Goal: Information Seeking & Learning: Learn about a topic

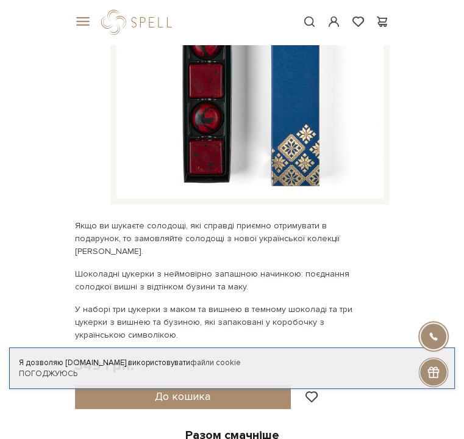
scroll to position [61, 0]
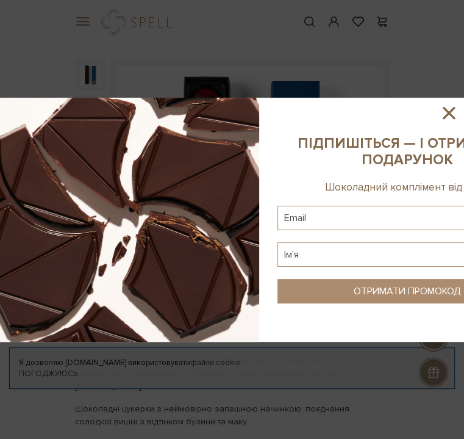
click at [456, 112] on icon at bounding box center [449, 113] width 21 height 21
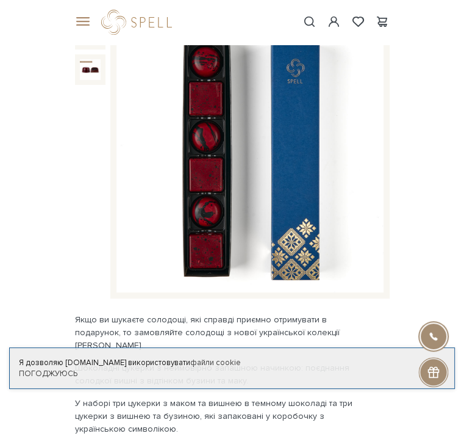
scroll to position [183, 0]
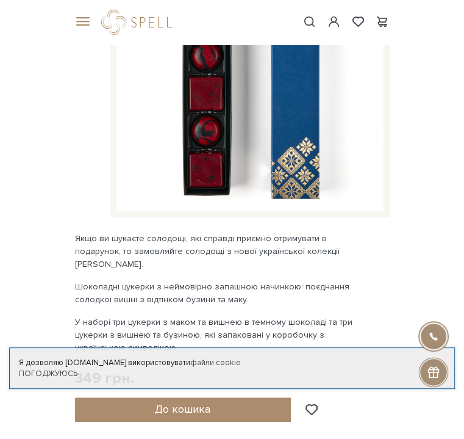
click at [262, 123] on img at bounding box center [250, 77] width 267 height 267
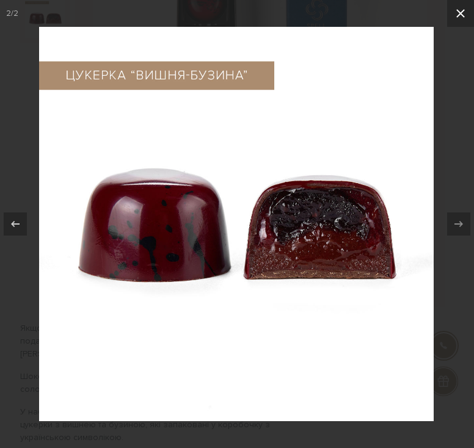
click at [464, 8] on icon at bounding box center [460, 13] width 15 height 15
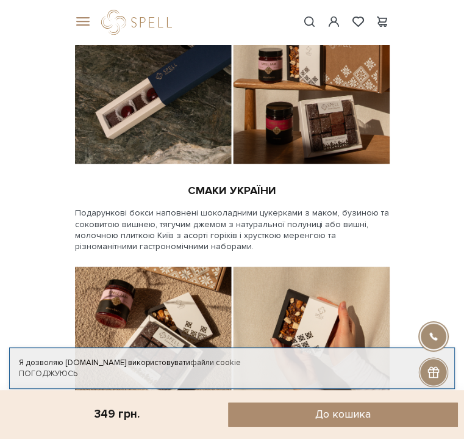
scroll to position [1770, 0]
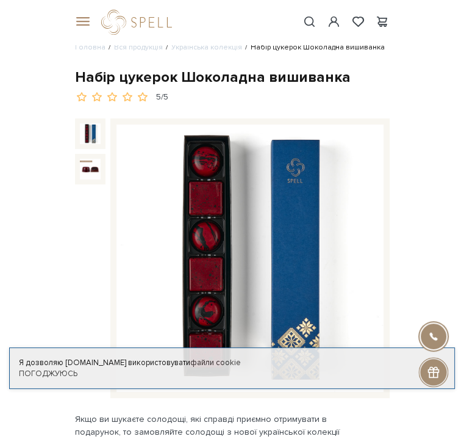
scroll to position [0, 0]
